Goal: Find specific page/section: Find specific page/section

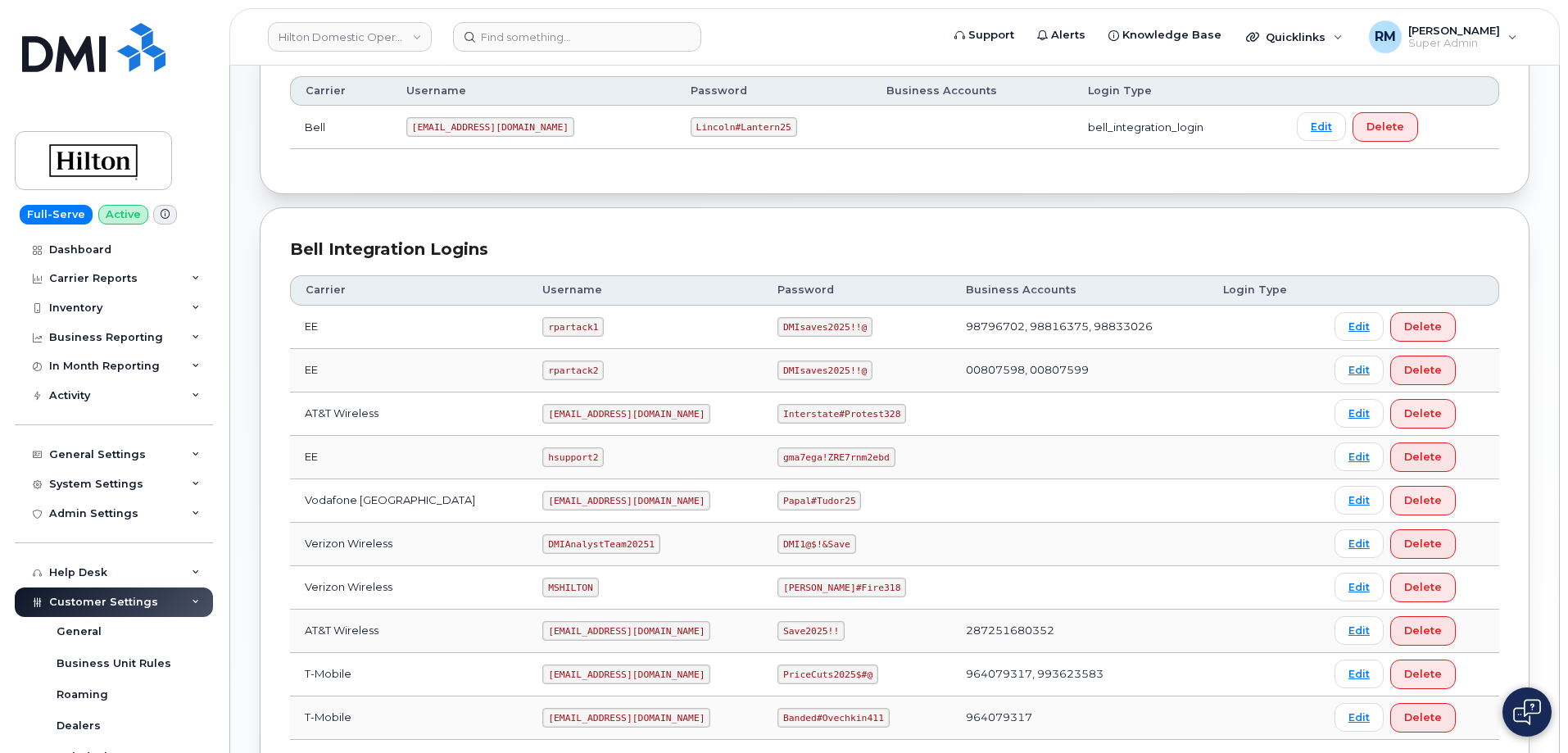
scroll to position [328, 0]
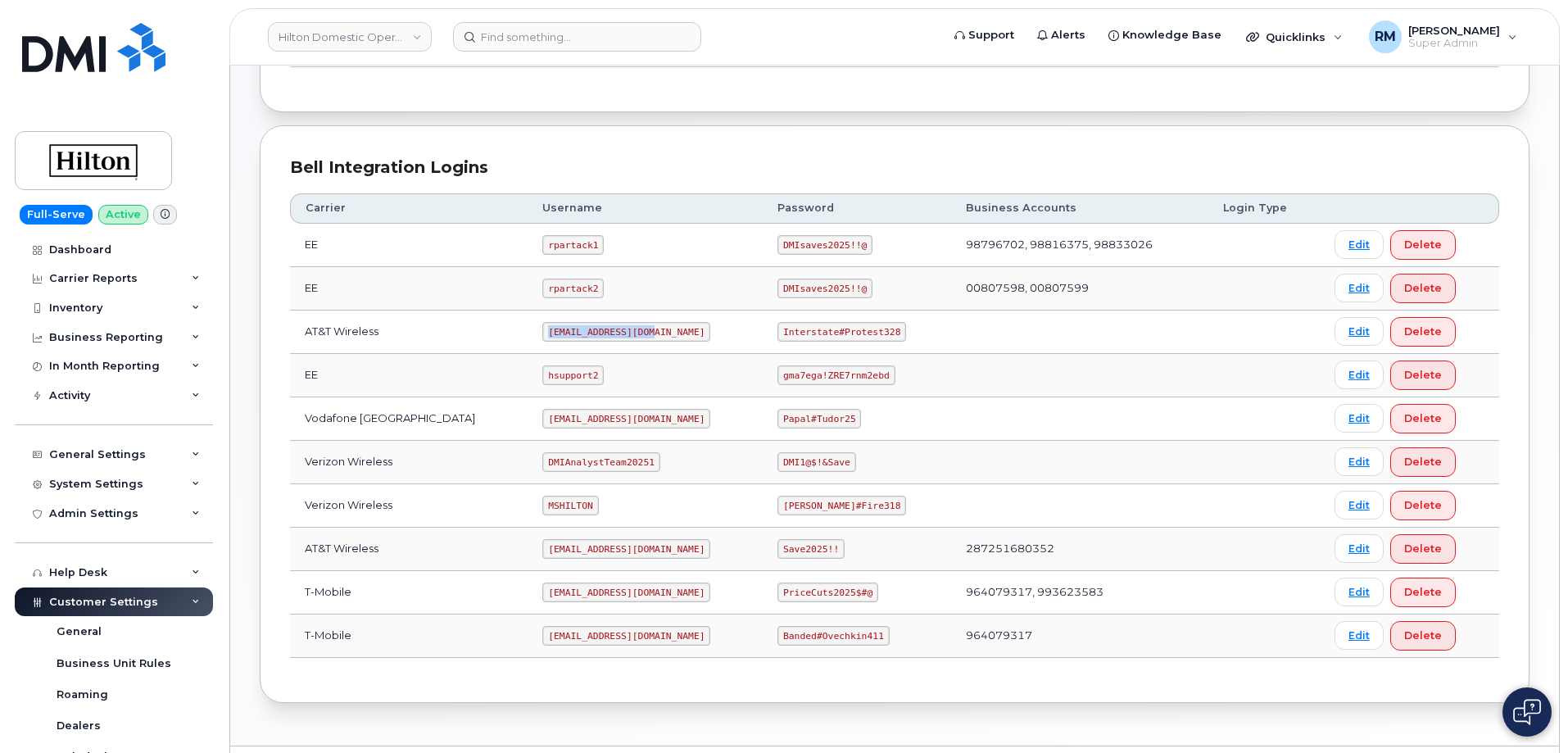
drag, startPoint x: 521, startPoint y: 334, endPoint x: 682, endPoint y: 336, distance: 161.0
click at [682, 336] on td "ms-hilton@dminc.com" at bounding box center [645, 332] width 235 height 43
copy code "ms-hilton@dminc.com"
drag, startPoint x: 767, startPoint y: 332, endPoint x: 912, endPoint y: 332, distance: 145.0
click at [912, 332] on td "Interstate#Protest328" at bounding box center [857, 332] width 188 height 43
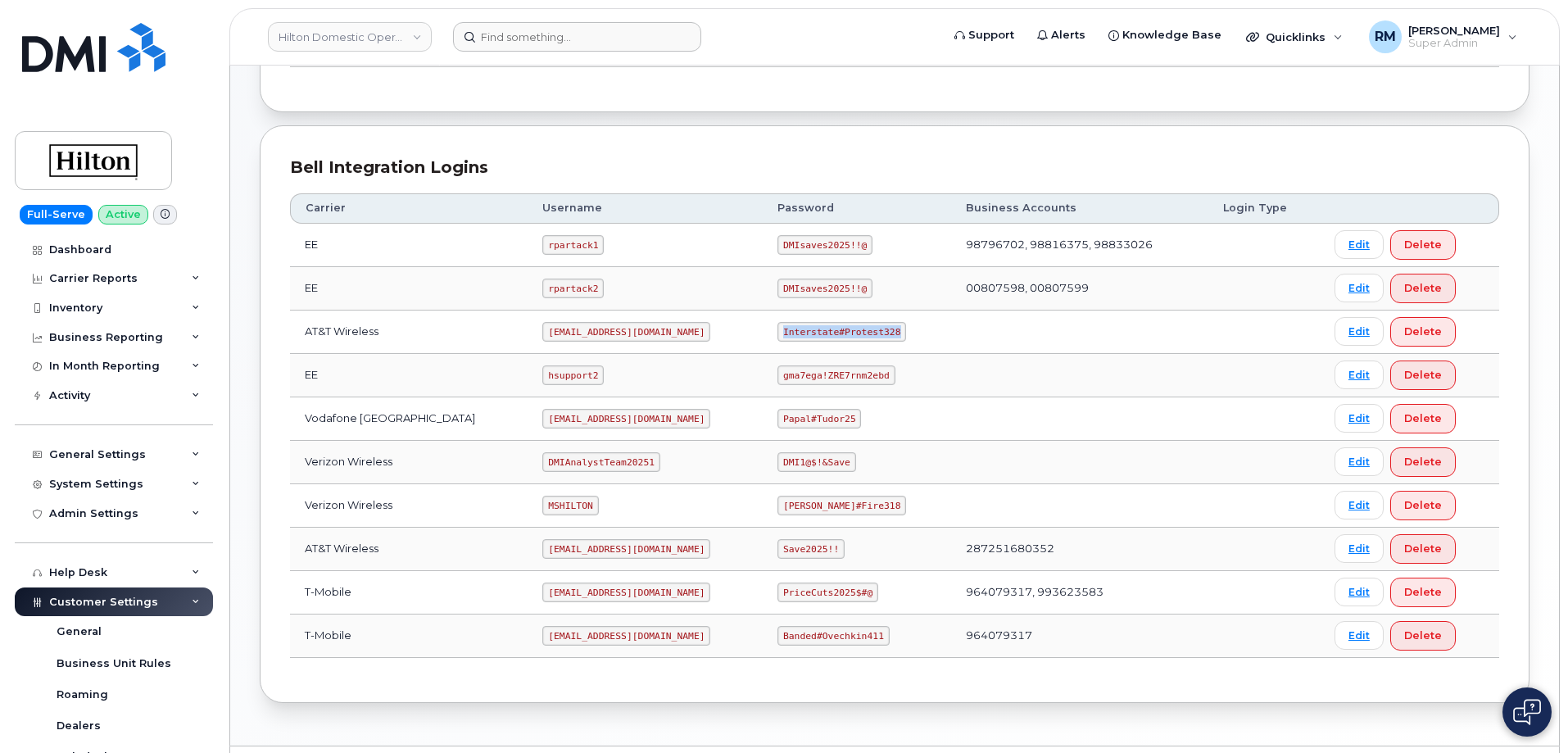
copy code "Interstate#Protest328"
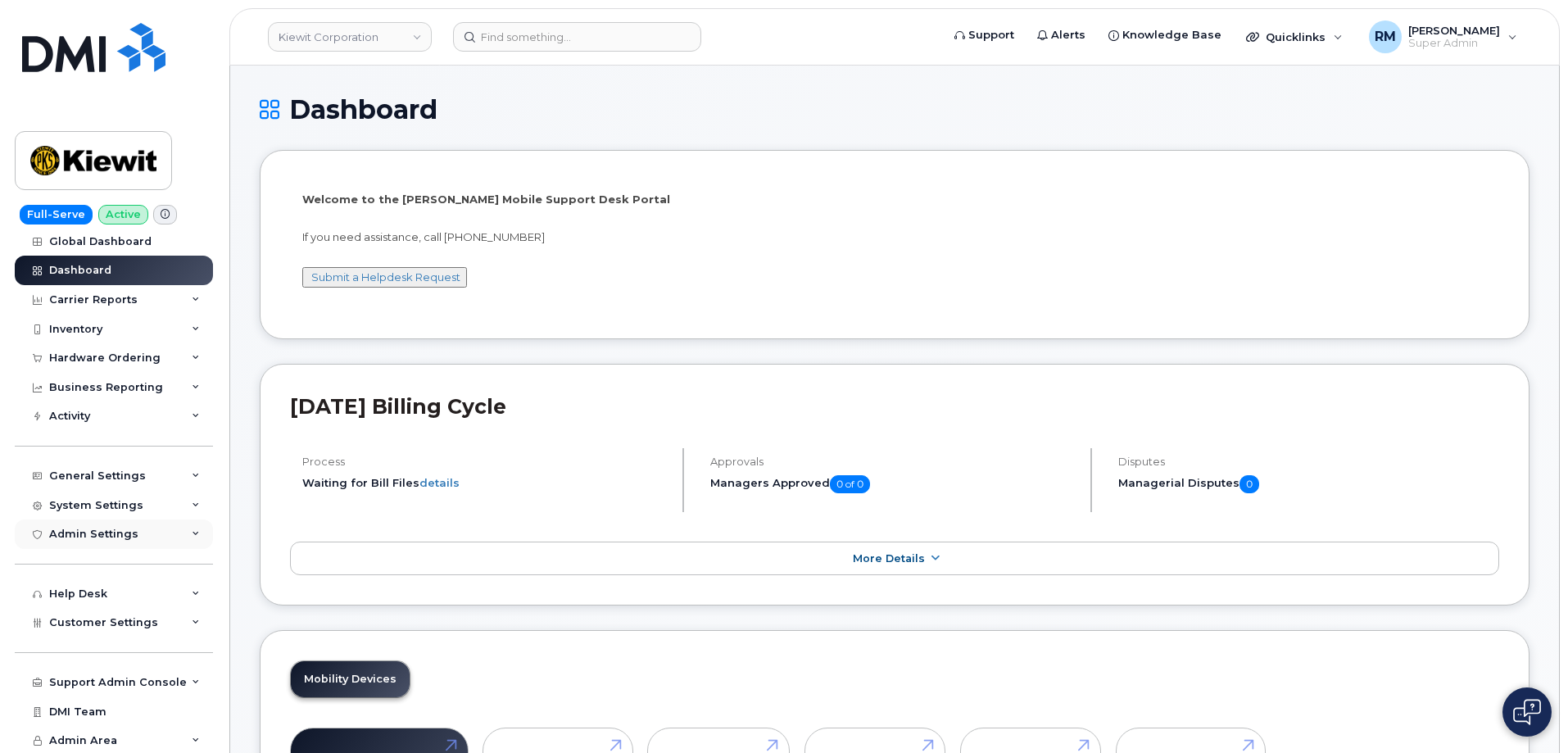
scroll to position [10, 0]
click at [186, 618] on div "Customer Settings" at bounding box center [114, 620] width 198 height 29
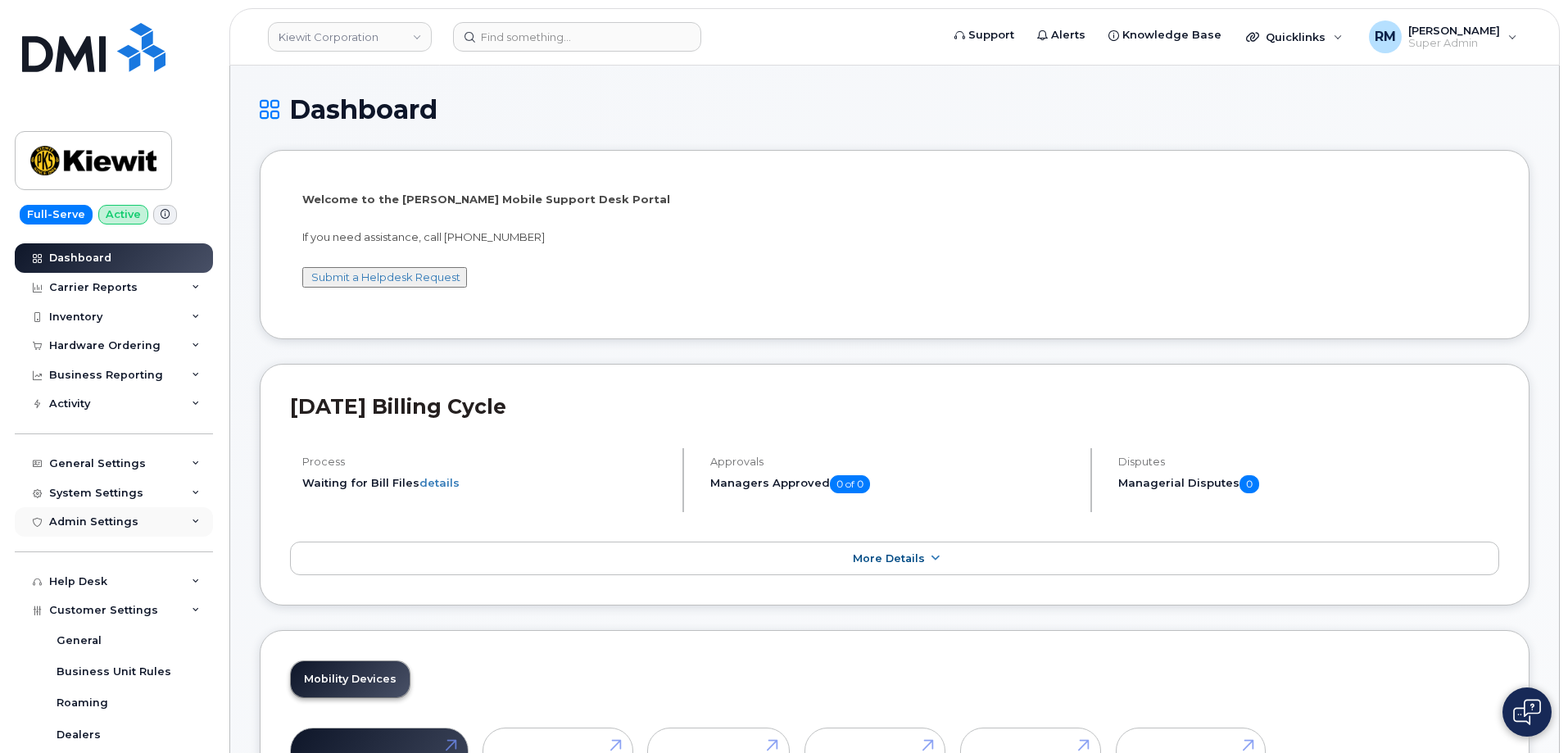
scroll to position [0, 0]
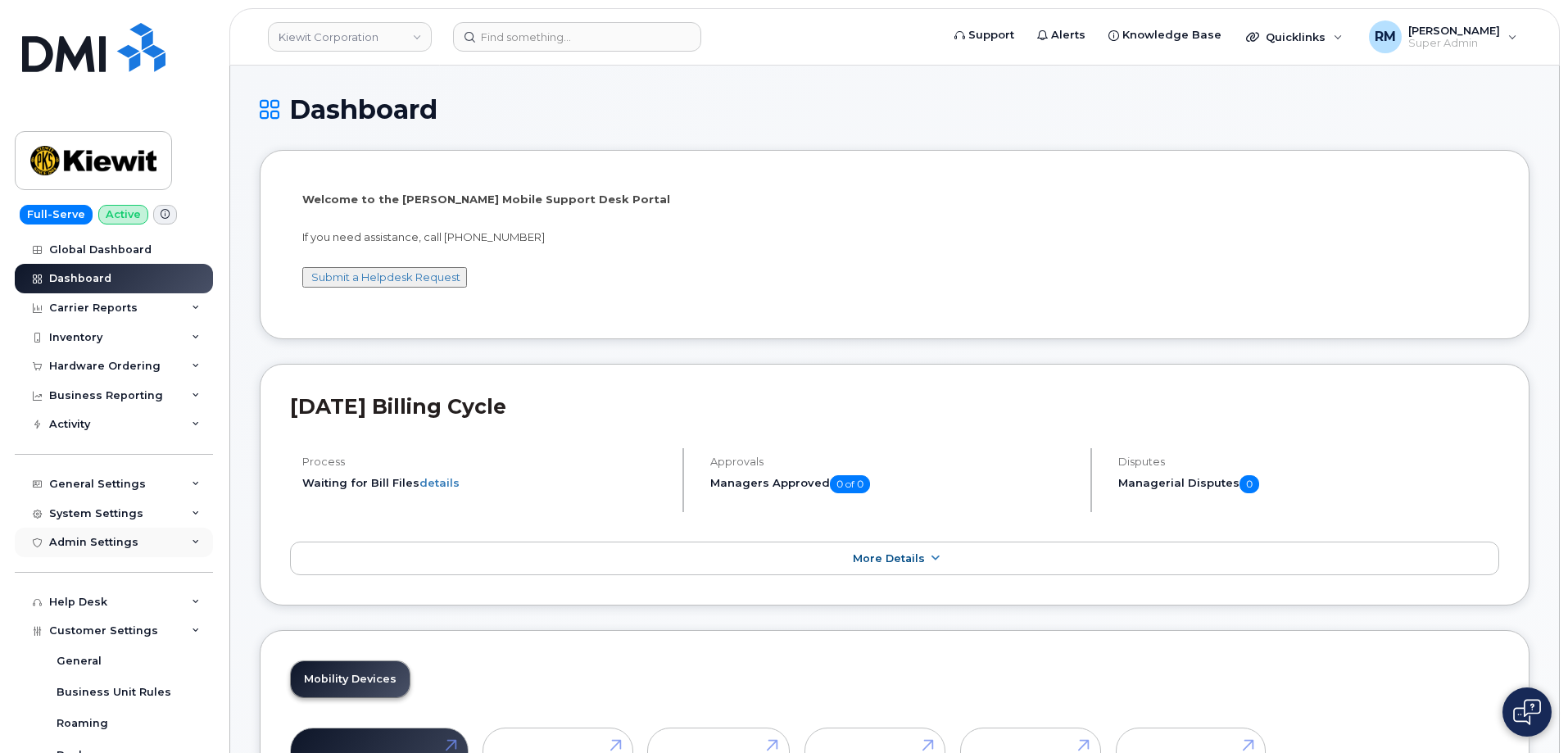
click at [192, 540] on icon at bounding box center [195, 542] width 8 height 8
click at [178, 512] on div "System Settings" at bounding box center [114, 513] width 198 height 29
click at [181, 484] on div "General Settings" at bounding box center [114, 483] width 198 height 29
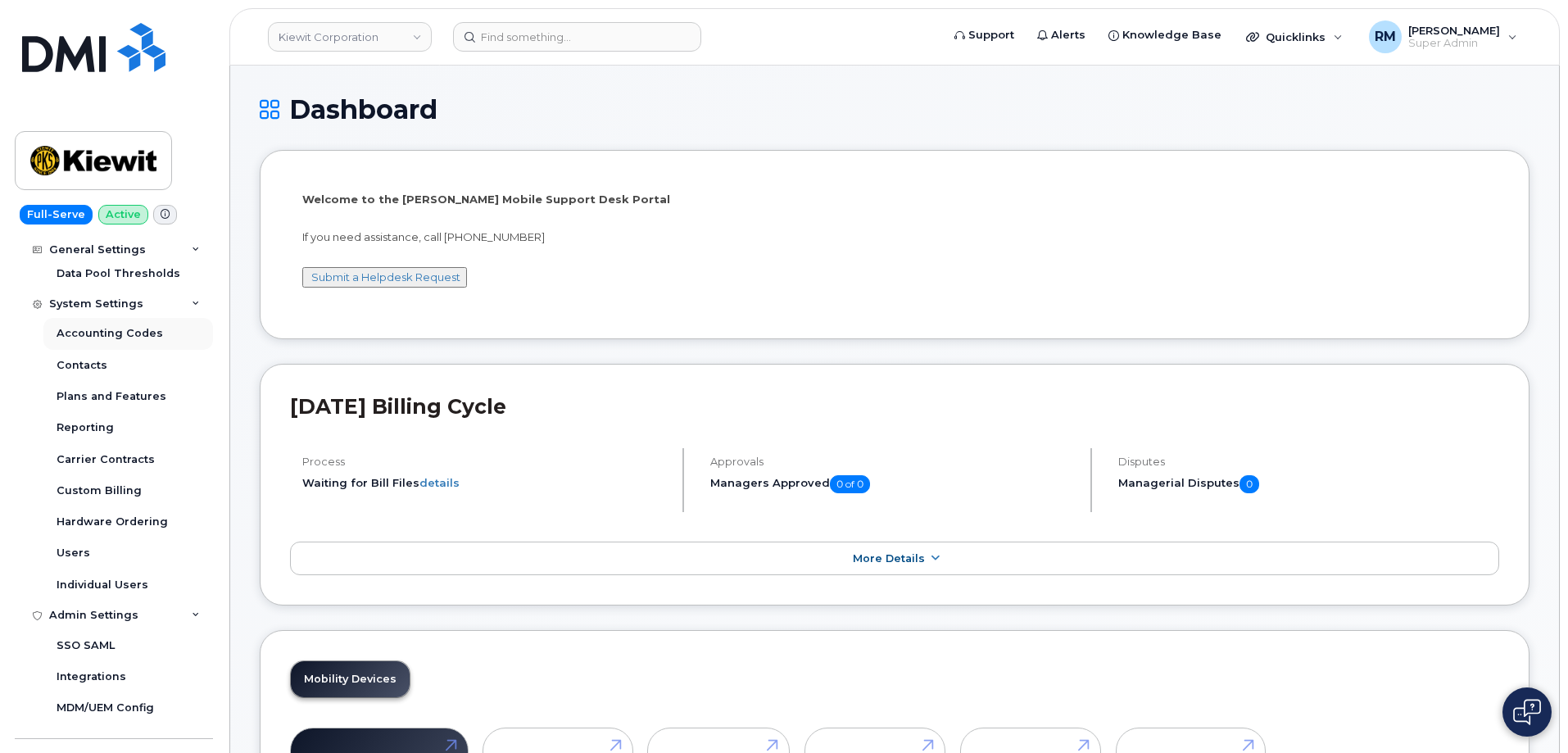
scroll to position [492, 0]
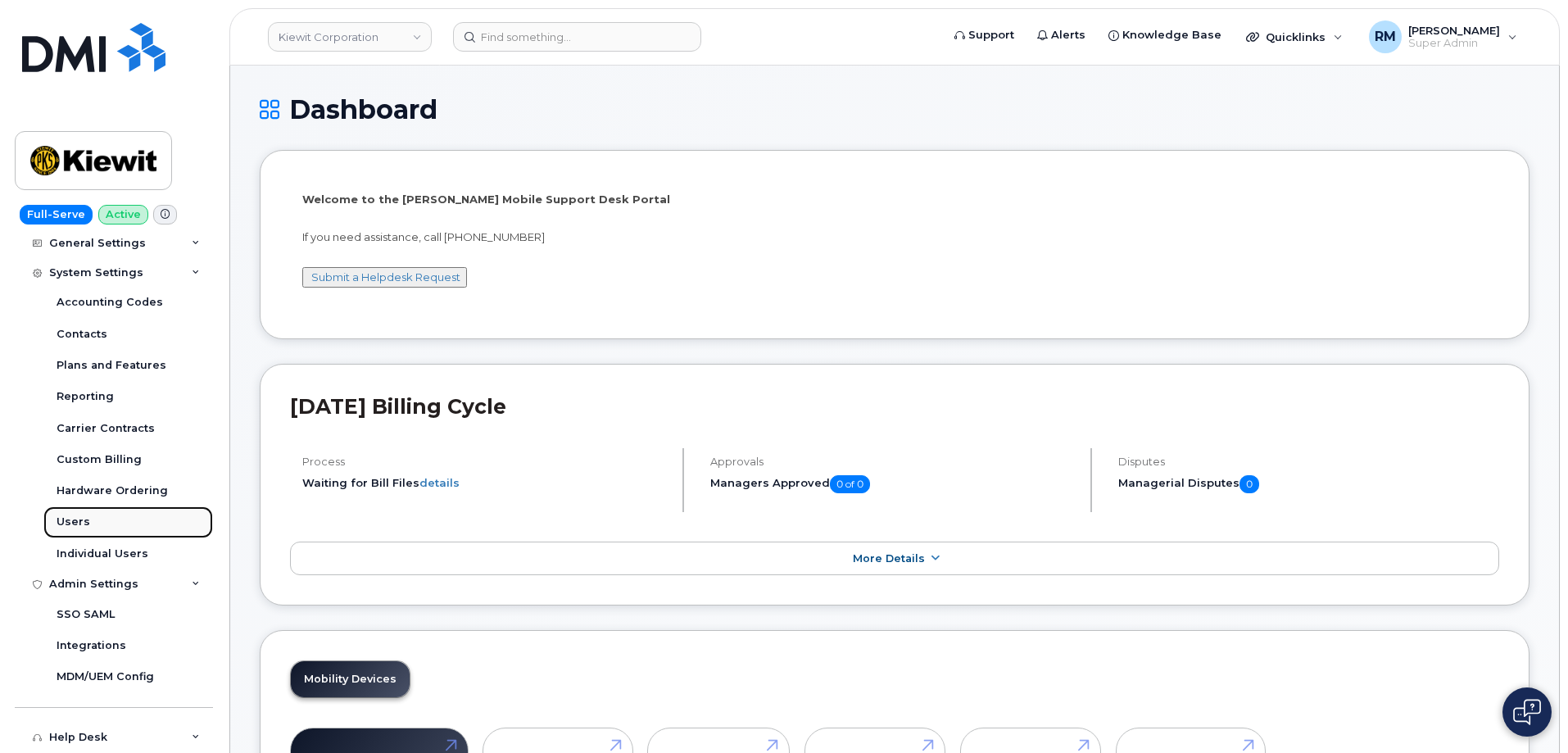
click at [81, 526] on div "Users" at bounding box center [73, 521] width 34 height 15
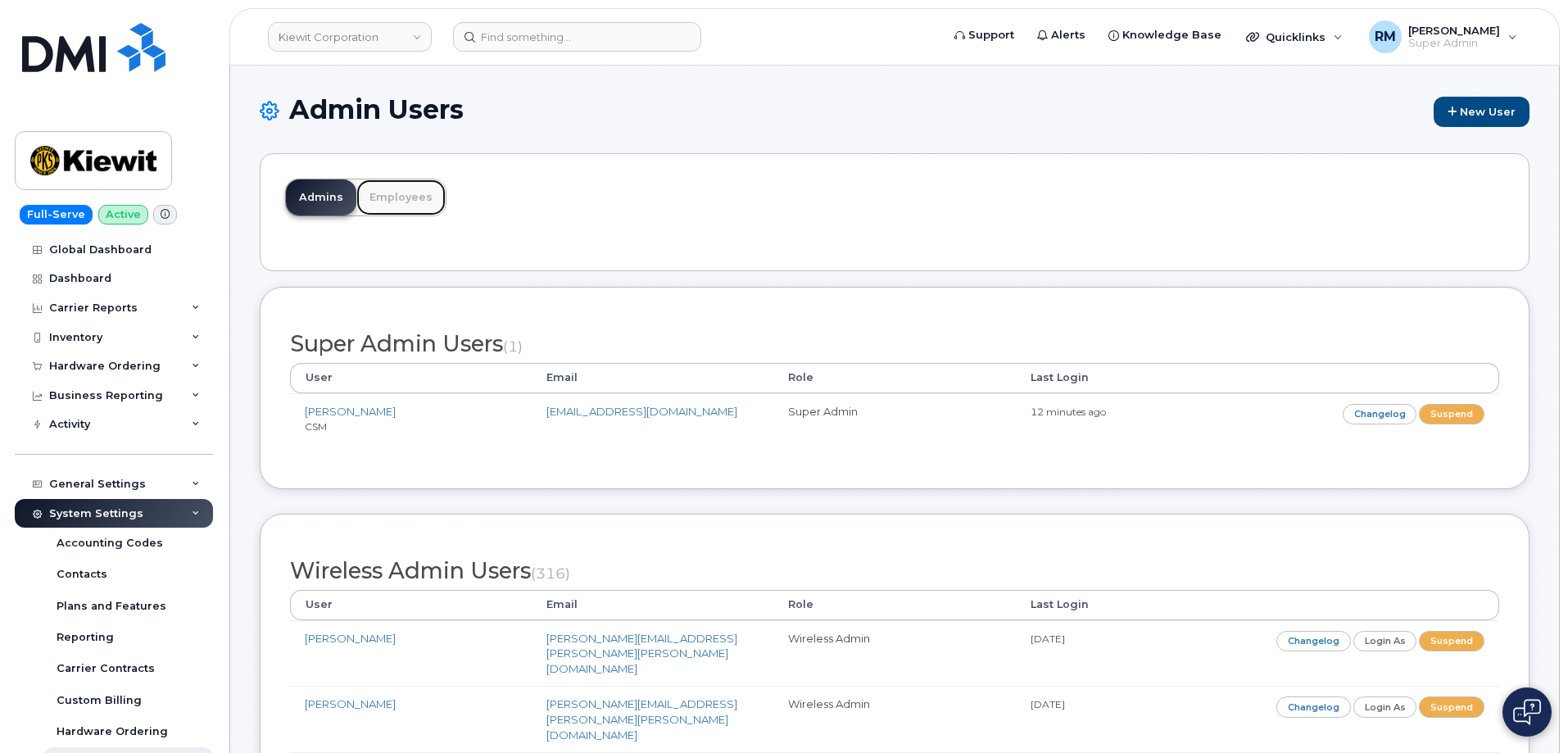
click at [396, 198] on link "Employees" at bounding box center [400, 197] width 89 height 36
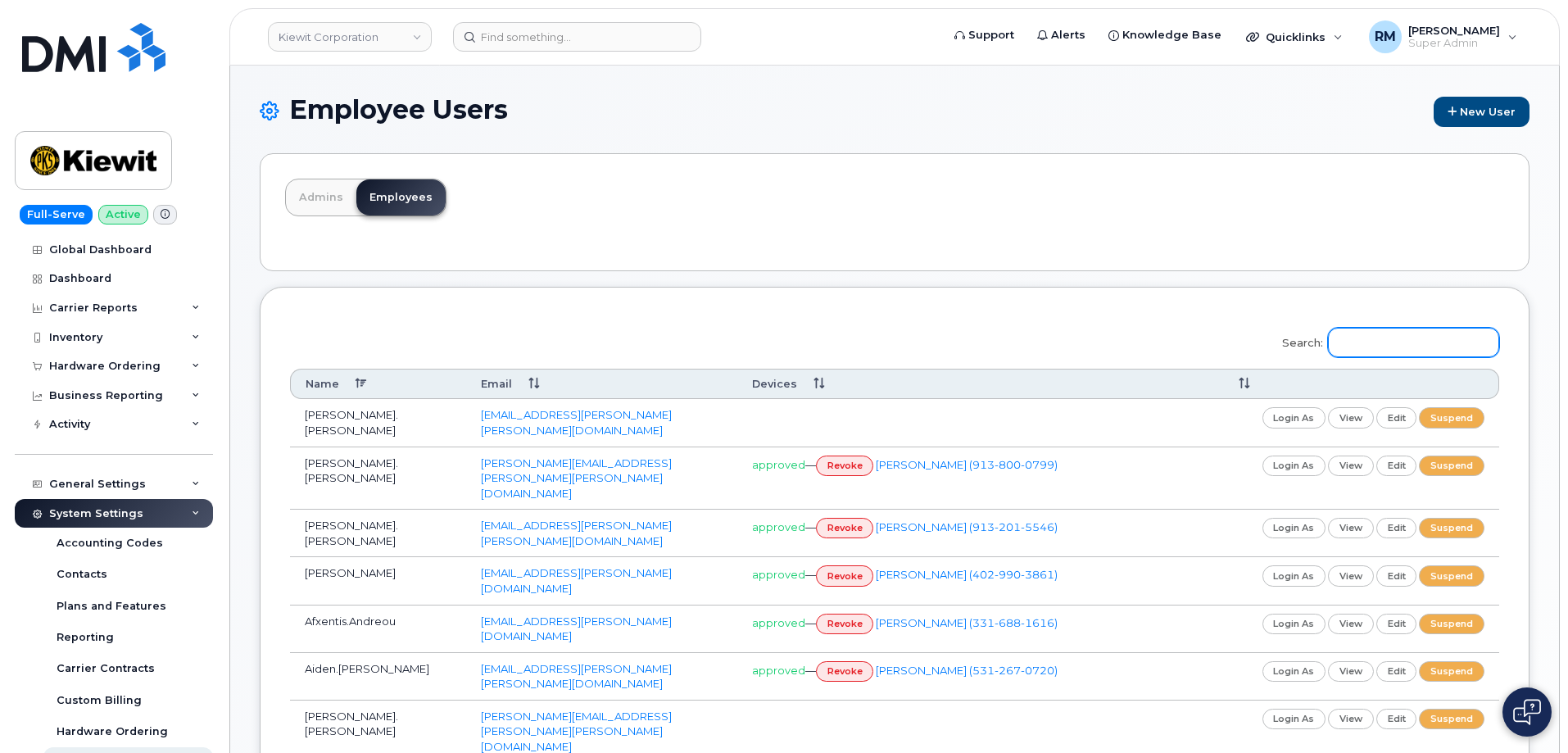
click at [1425, 347] on input "Search:" at bounding box center [1414, 342] width 171 height 29
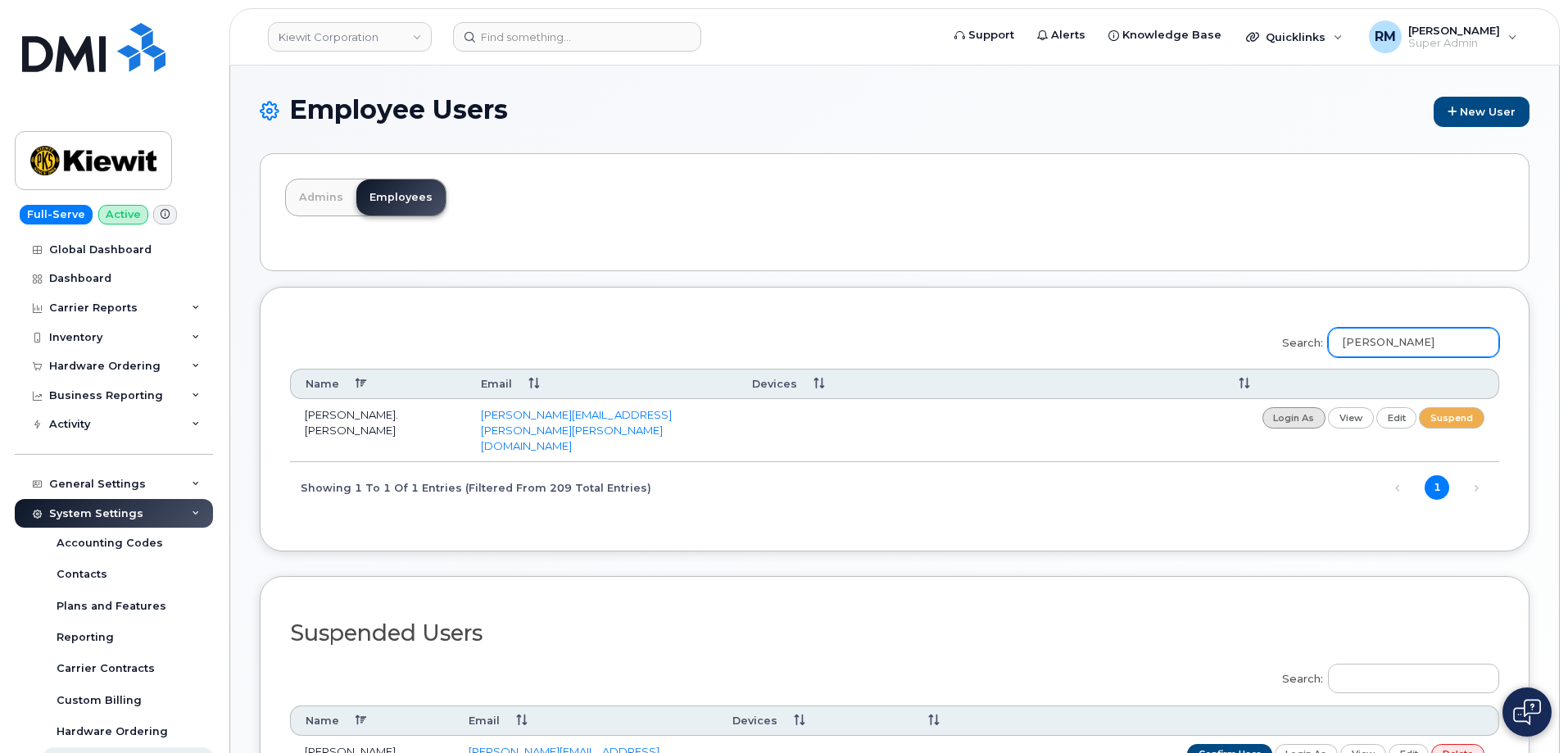
type input "[PERSON_NAME]"
click at [1363, 422] on link "view" at bounding box center [1352, 417] width 46 height 20
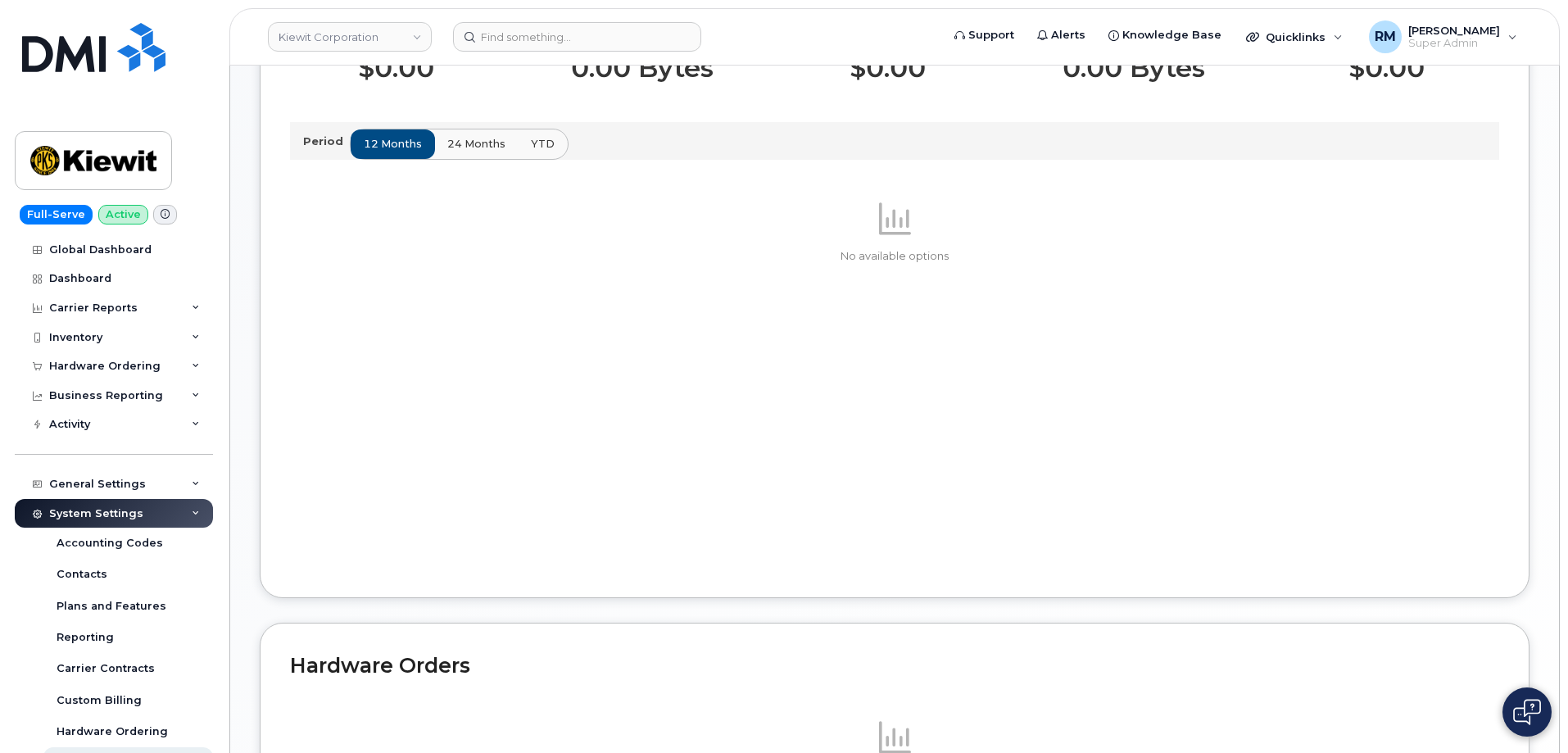
scroll to position [380, 0]
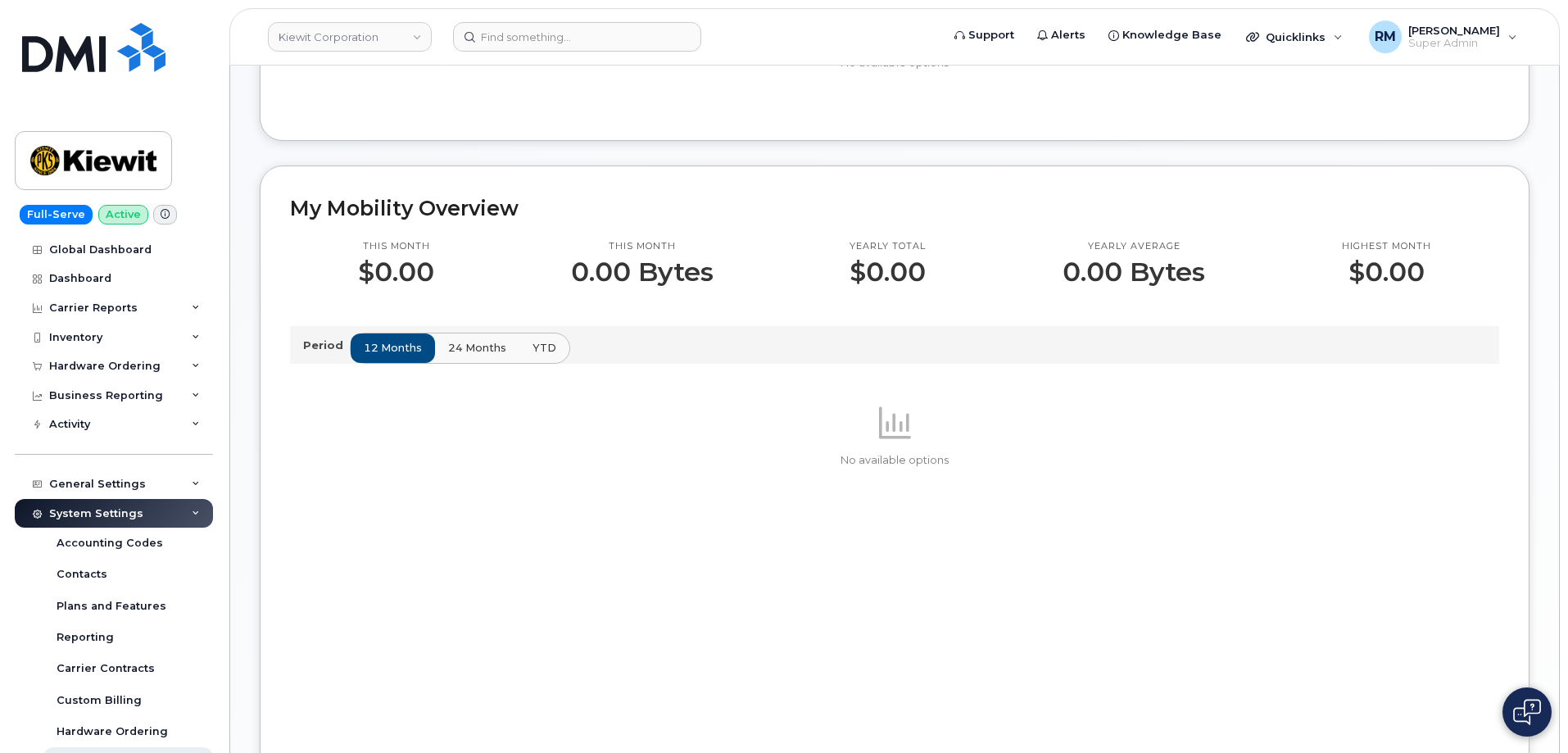
click at [477, 346] on span "24 months" at bounding box center [477, 348] width 58 height 16
click at [543, 348] on span "YTD" at bounding box center [543, 348] width 24 height 16
click at [397, 345] on span "12 months" at bounding box center [394, 348] width 58 height 16
drag, startPoint x: 403, startPoint y: 276, endPoint x: 388, endPoint y: 309, distance: 36.2
click at [401, 277] on p "$0.00" at bounding box center [396, 271] width 76 height 29
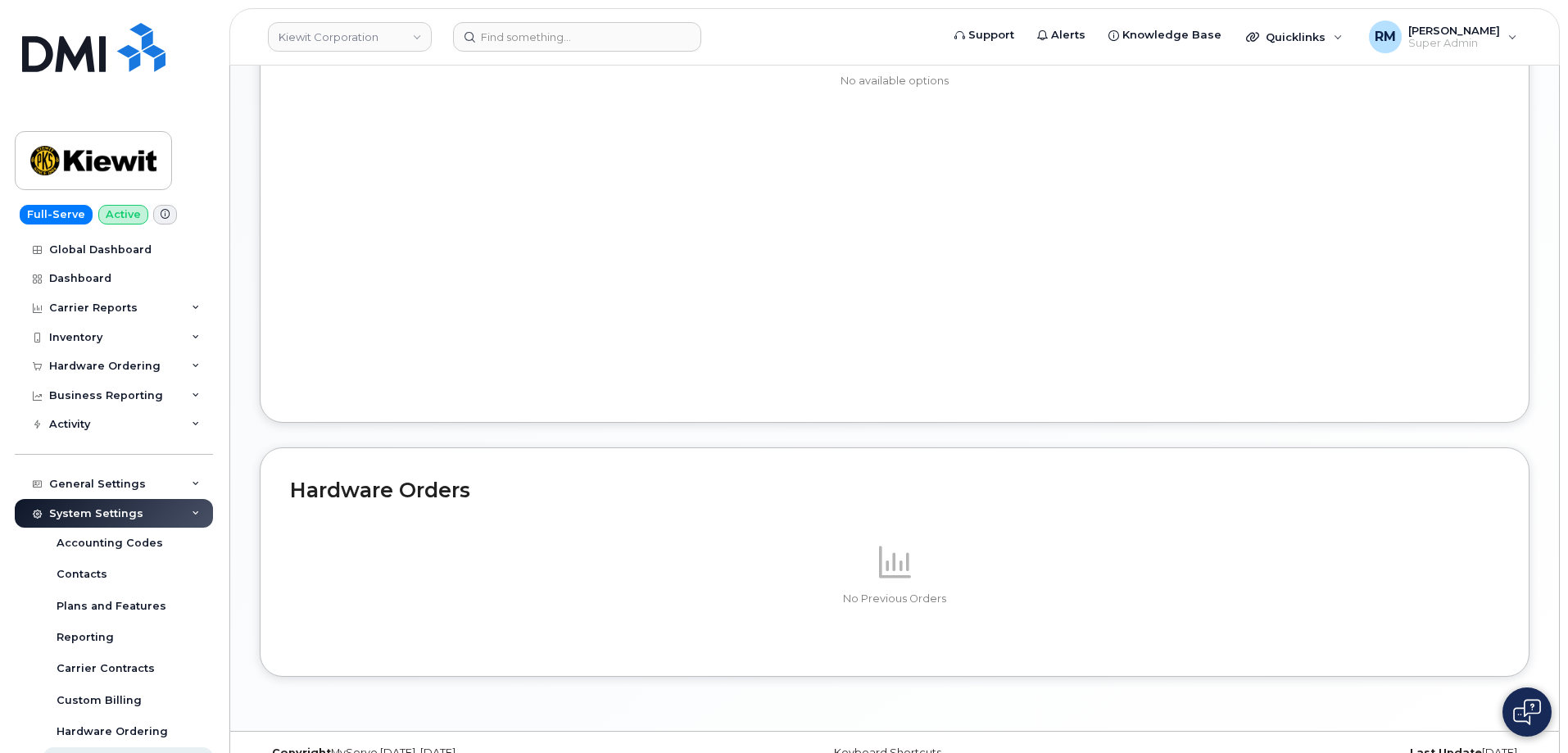
scroll to position [790, 0]
